Goal: Task Accomplishment & Management: Manage account settings

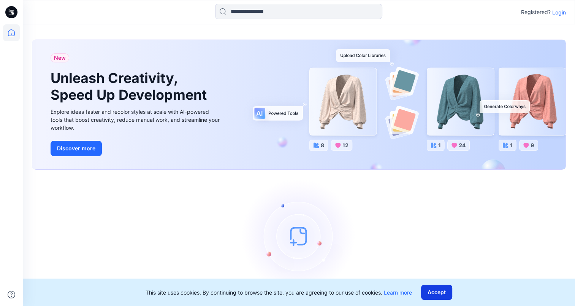
click at [436, 296] on button "Accept" at bounding box center [436, 291] width 31 height 15
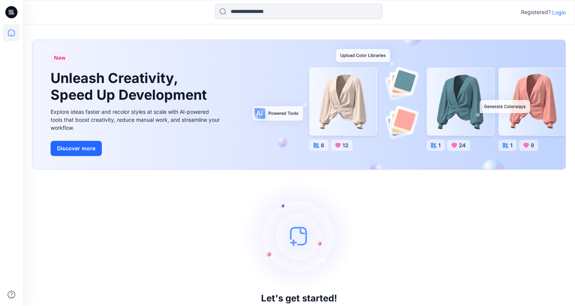
click at [557, 12] on p "Login" at bounding box center [559, 12] width 14 height 8
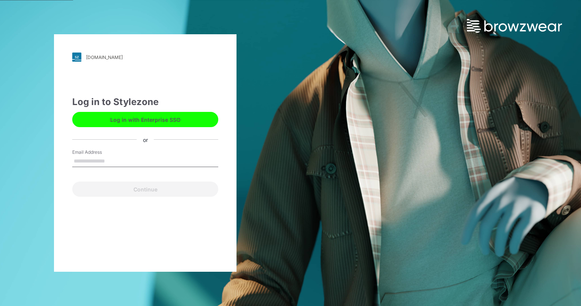
click at [103, 159] on input "Email Address" at bounding box center [145, 160] width 146 height 11
type input "**********"
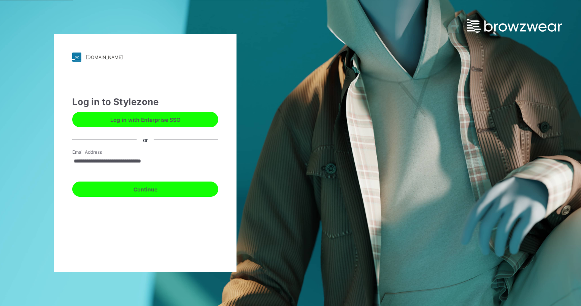
click at [159, 187] on button "Continue" at bounding box center [145, 188] width 146 height 15
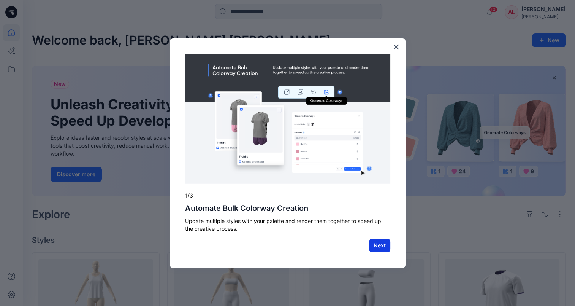
click at [381, 244] on button "Next" at bounding box center [379, 245] width 21 height 14
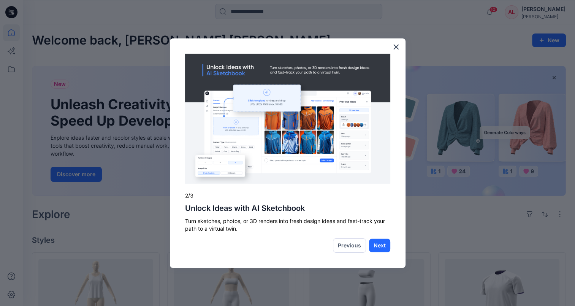
click at [381, 244] on button "Next" at bounding box center [379, 245] width 21 height 14
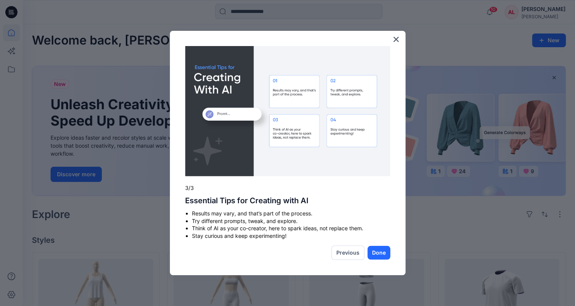
click at [381, 244] on div "× 3/3 Essential Tips for Creating with AI Results may vary, and that’s part of …" at bounding box center [288, 153] width 236 height 244
click at [379, 249] on button "Done" at bounding box center [379, 253] width 23 height 14
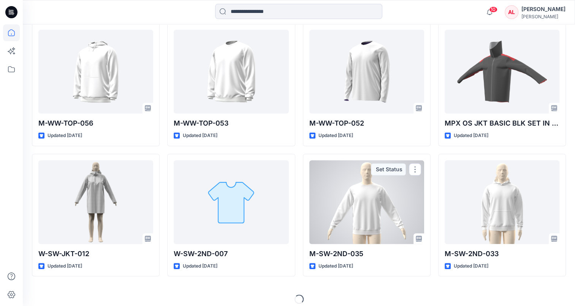
scroll to position [365, 0]
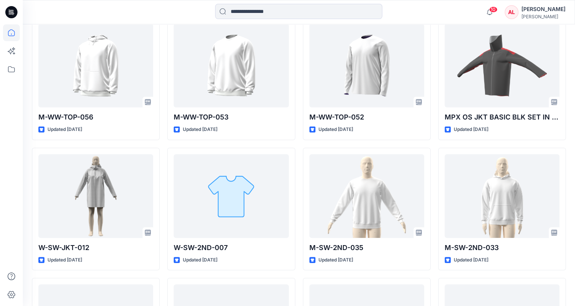
click at [446, 11] on div "10 Notifications [PERSON_NAME] all as read View all notifications AL [PERSON_NA…" at bounding box center [299, 12] width 552 height 17
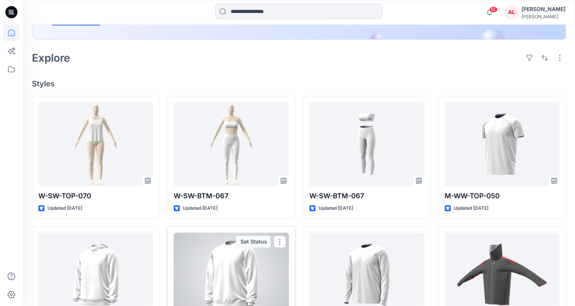
scroll to position [137, 0]
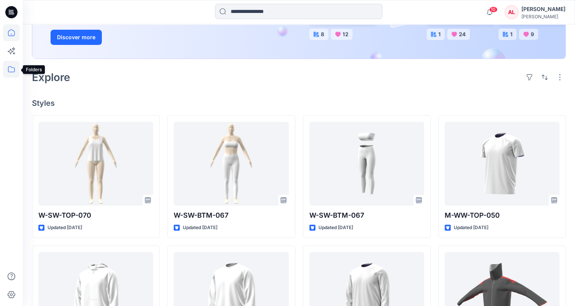
click at [13, 68] on icon at bounding box center [11, 69] width 17 height 17
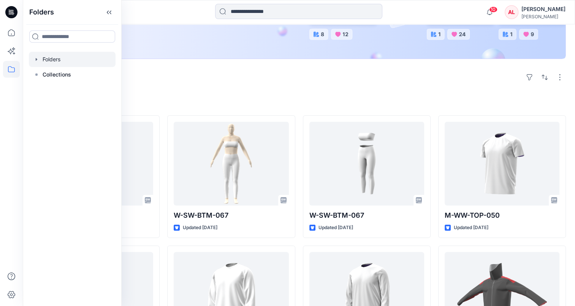
click at [59, 57] on div at bounding box center [72, 59] width 87 height 15
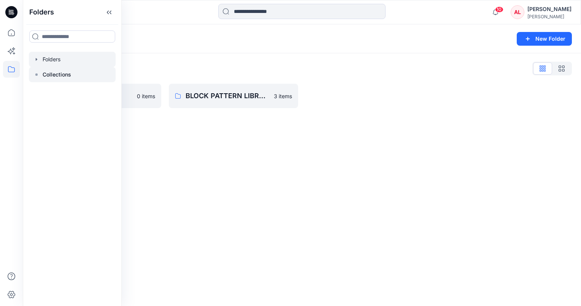
click at [75, 76] on div at bounding box center [72, 74] width 87 height 15
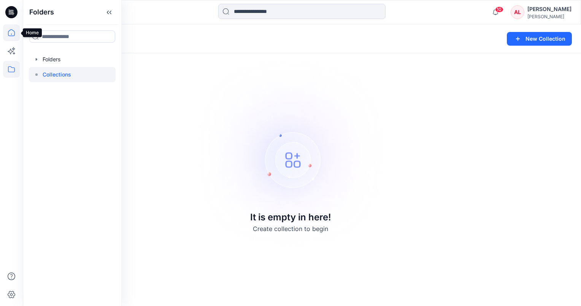
click at [13, 35] on icon at bounding box center [11, 32] width 17 height 17
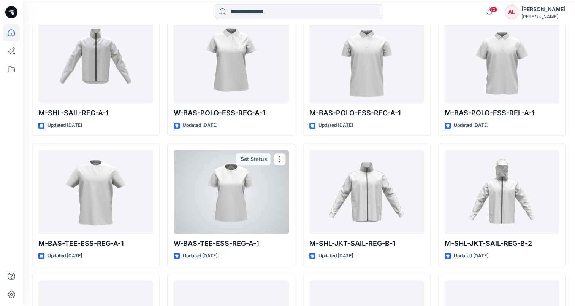
scroll to position [1336, 0]
